Goal: Obtain resource: Obtain resource

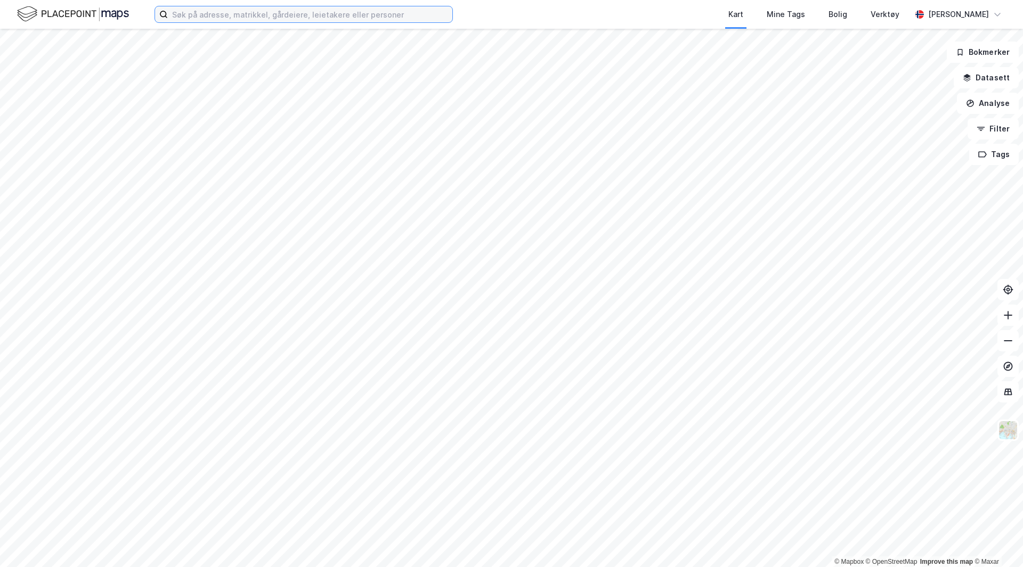
click at [207, 11] on input at bounding box center [310, 14] width 284 height 16
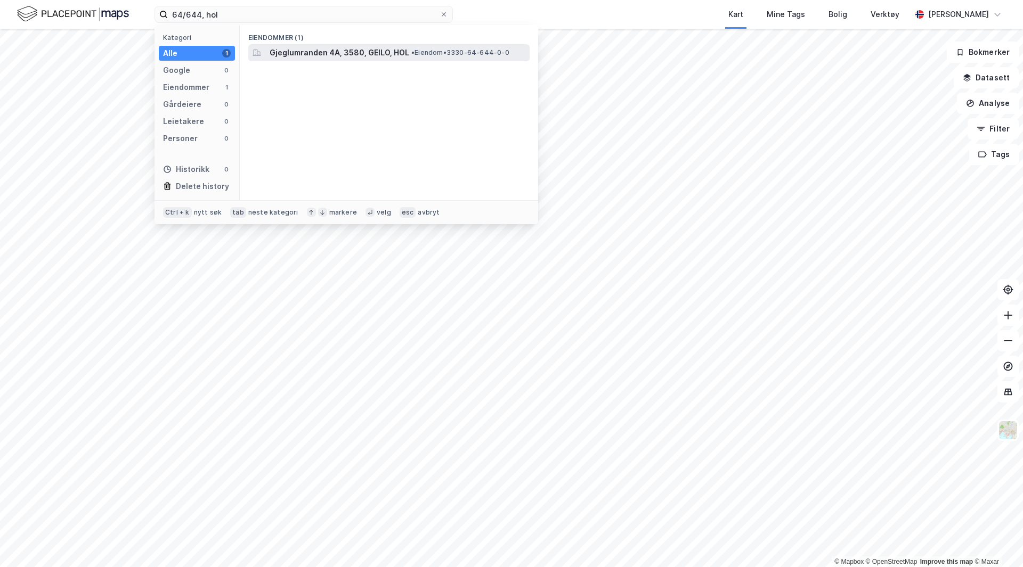
click at [325, 47] on span "Gjeglumranden 4A, 3580, GEILO, HOL" at bounding box center [340, 52] width 140 height 13
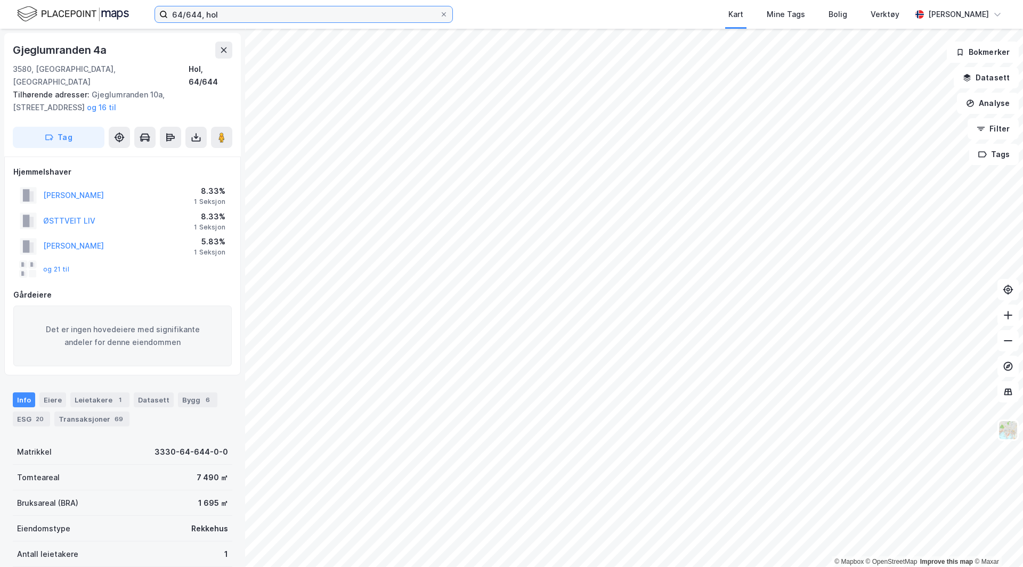
click at [184, 17] on input "64/644, hol" at bounding box center [304, 14] width 272 height 16
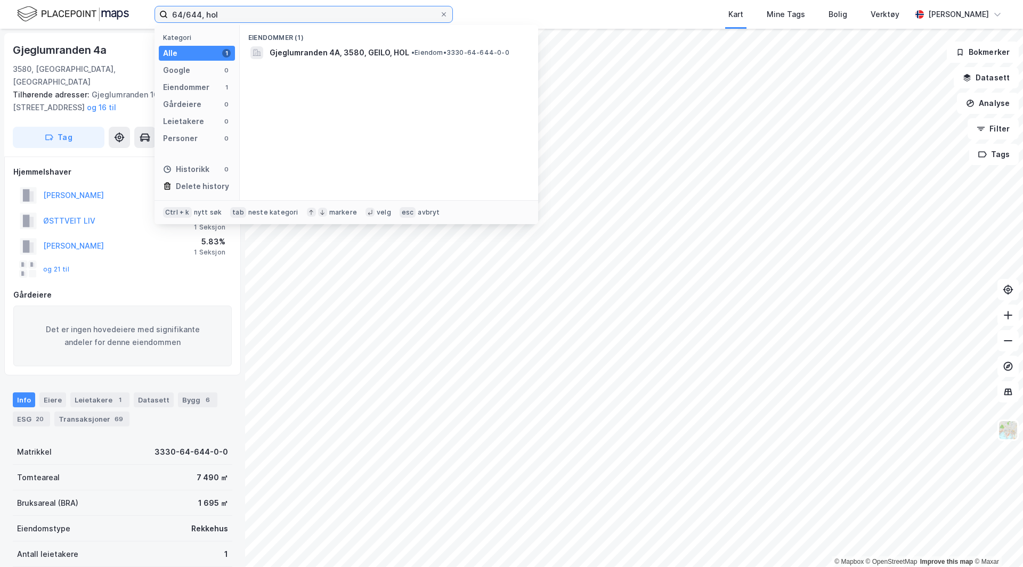
click at [180, 15] on input "64/644, hol" at bounding box center [304, 14] width 272 height 16
click at [342, 53] on span "[STREET_ADDRESS]" at bounding box center [306, 52] width 72 height 13
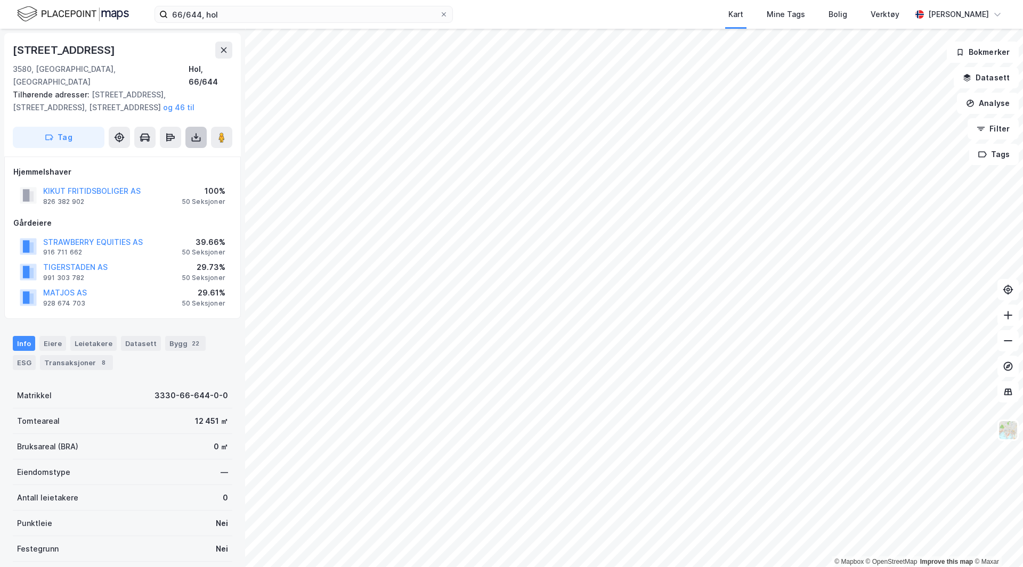
click at [198, 132] on icon at bounding box center [196, 137] width 11 height 11
click at [164, 154] on div "Last ned grunnbok" at bounding box center [143, 158] width 62 height 9
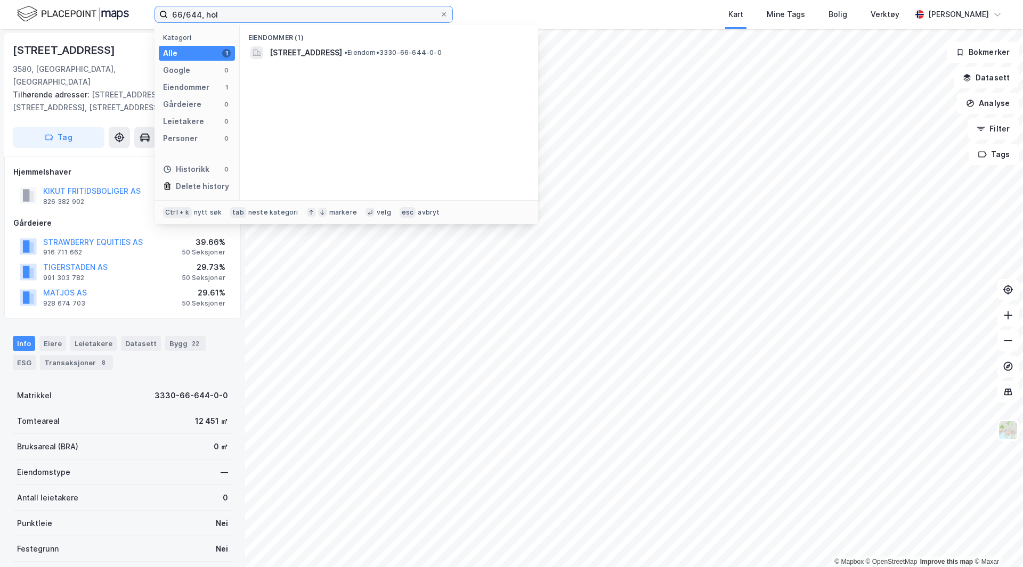
click at [199, 16] on input "66/644, hol" at bounding box center [304, 14] width 272 height 16
type input "66/644, hol"
click at [53, 336] on div "Eiere" at bounding box center [52, 343] width 27 height 15
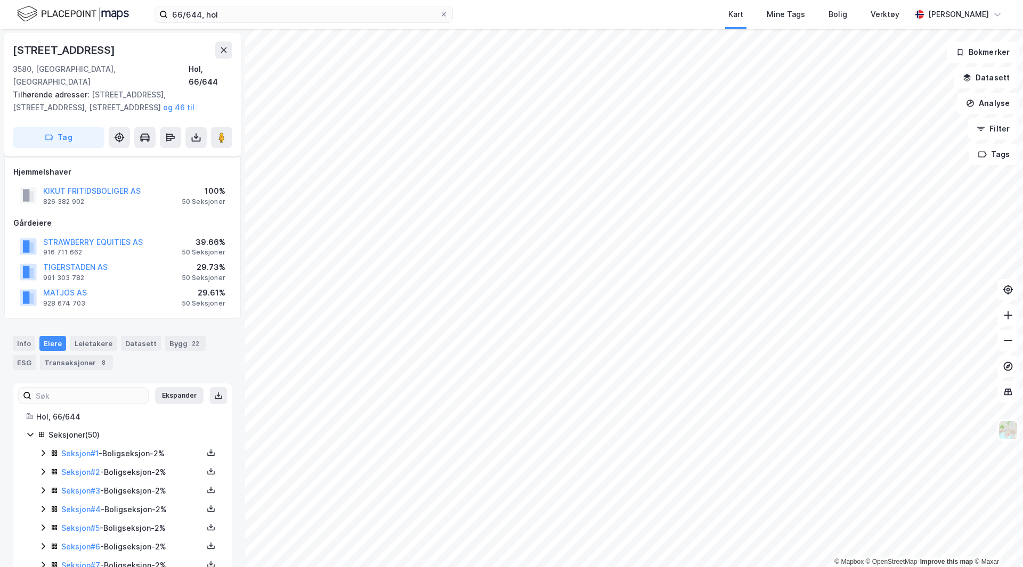
scroll to position [160, 0]
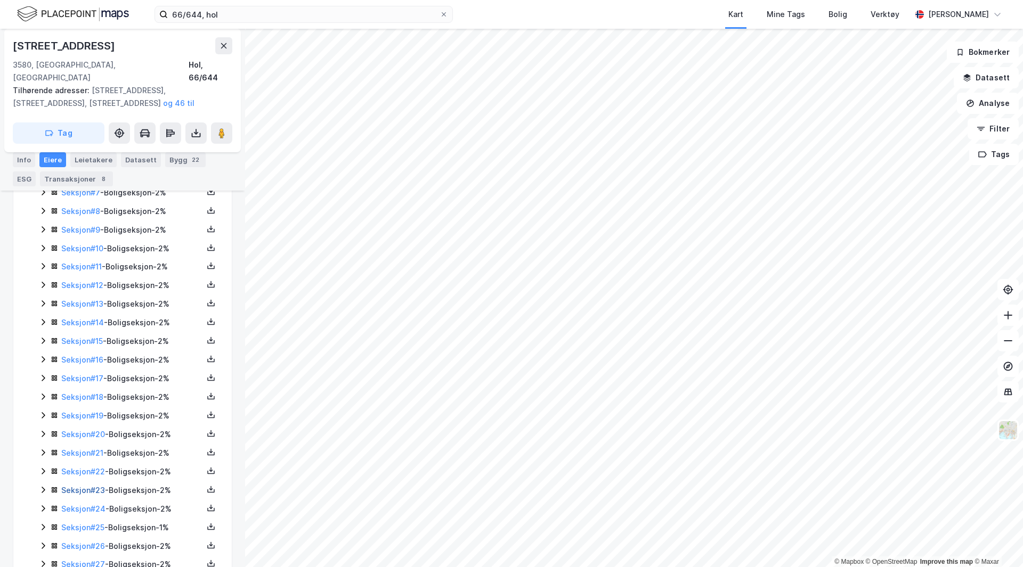
click at [84, 486] on link "Seksjon # 23" at bounding box center [83, 490] width 44 height 9
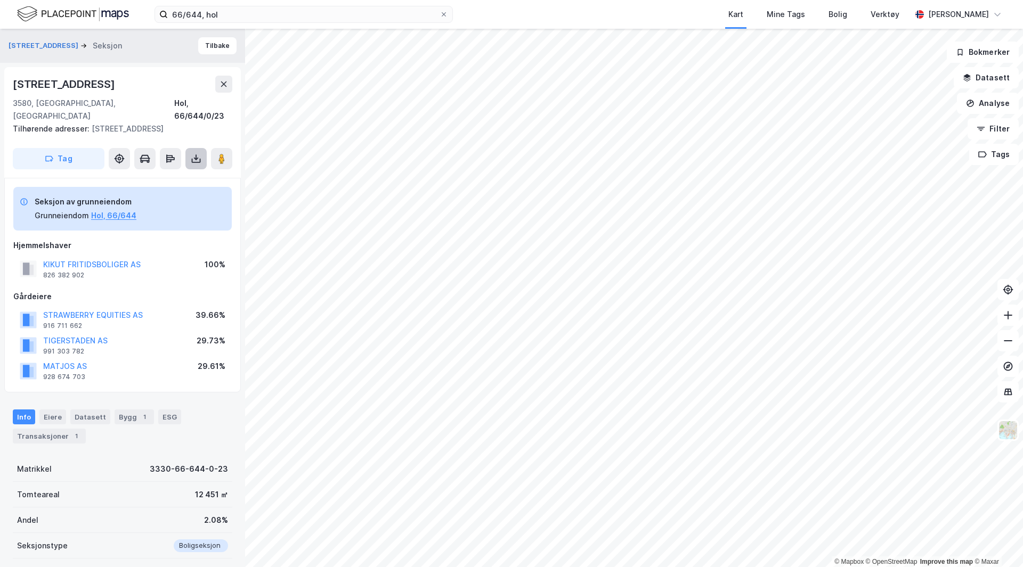
click at [193, 153] on icon at bounding box center [196, 158] width 11 height 11
click at [181, 172] on div "Last ned grunnbok" at bounding box center [149, 180] width 113 height 17
